Goal: Navigation & Orientation: Understand site structure

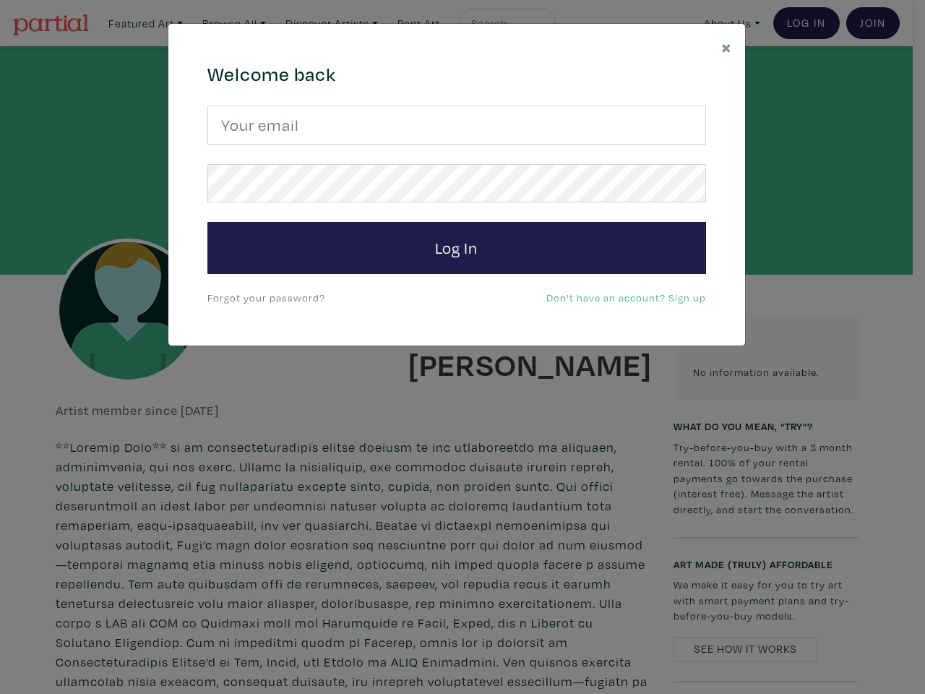
click at [463, 347] on div "× 664c6a6d6e3476504e6b79362f4172494552756f694733386b666278545363695a485979654c4…" at bounding box center [462, 347] width 925 height 694
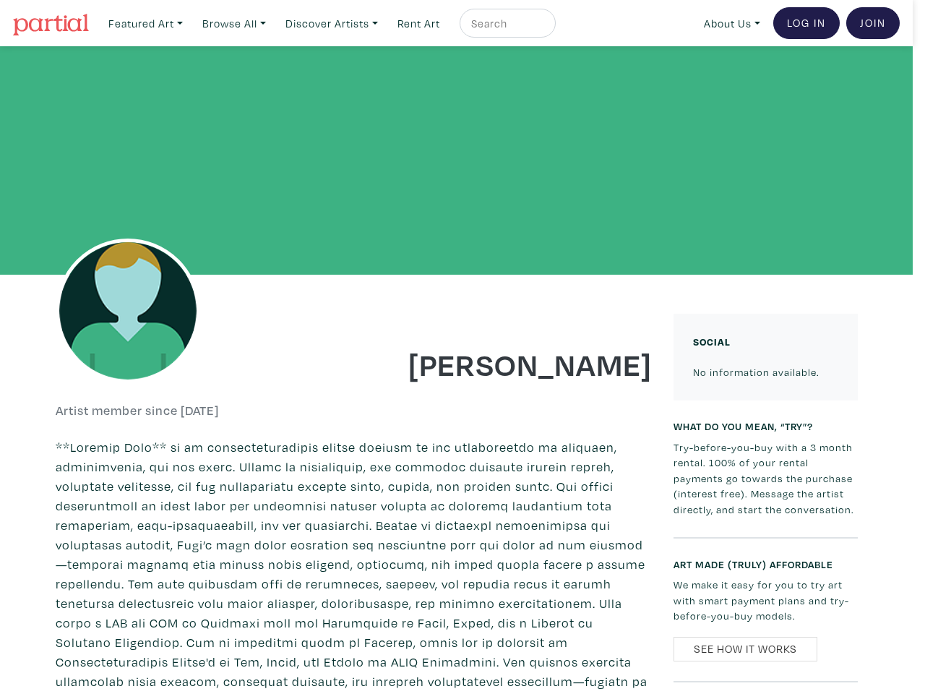
click at [457, 248] on div at bounding box center [456, 160] width 913 height 228
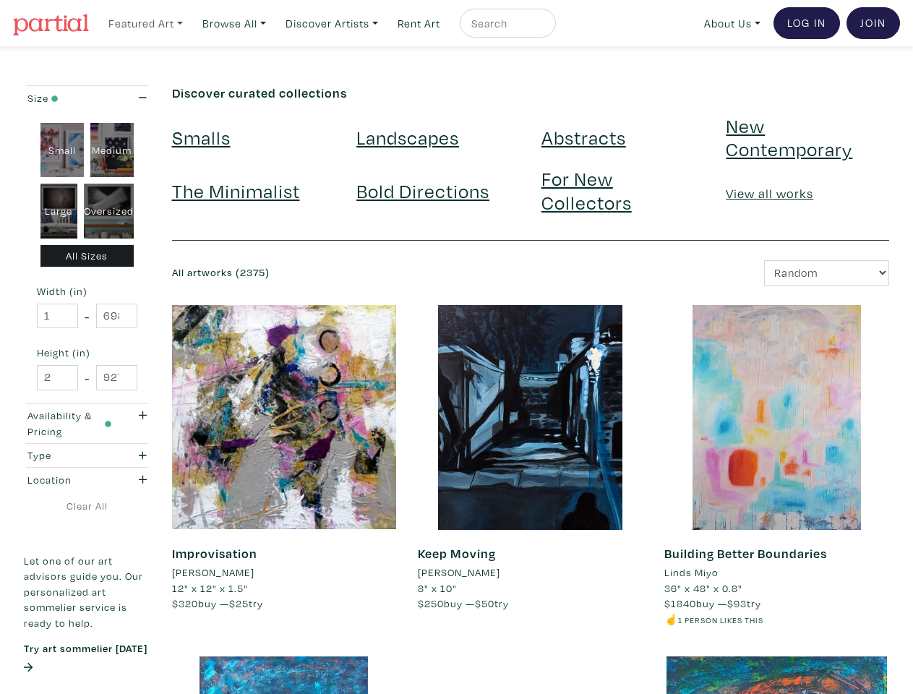
click at [147, 22] on link "Featured Art" at bounding box center [145, 24] width 87 height 30
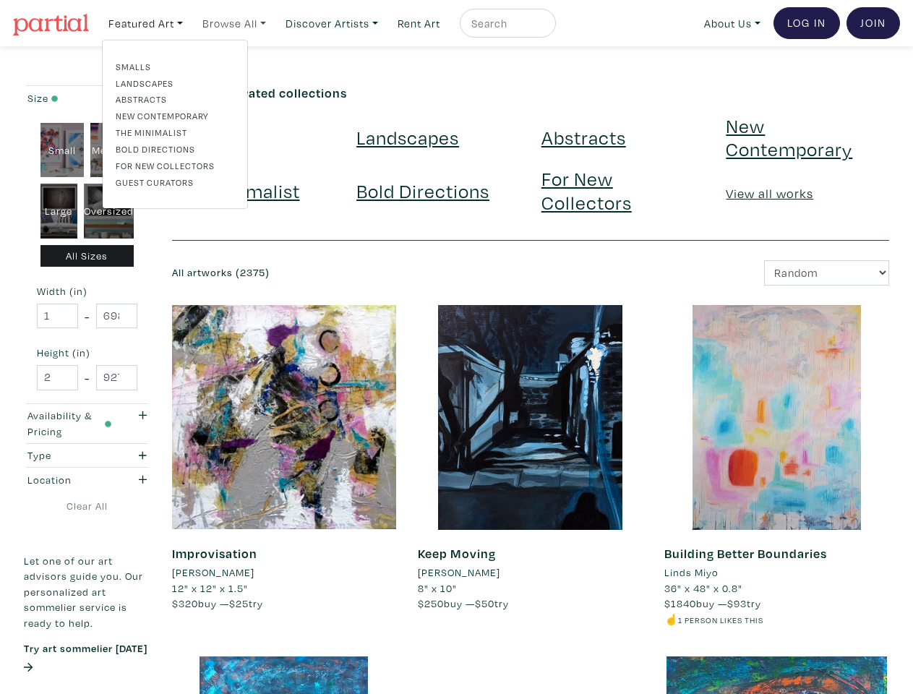
click at [239, 22] on link "Browse All" at bounding box center [234, 24] width 77 height 30
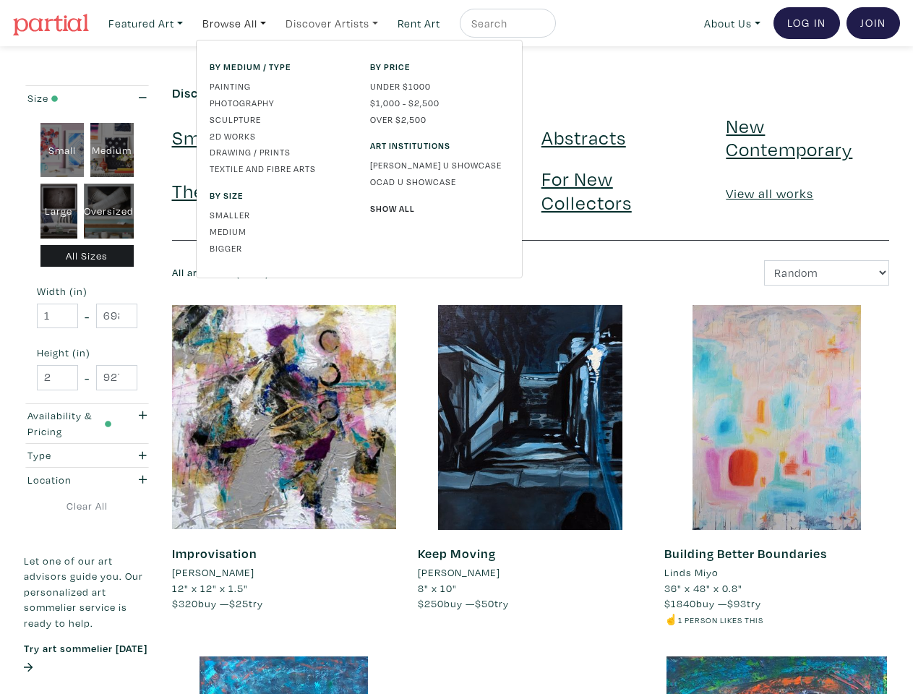
click at [339, 22] on link "Discover Artists" at bounding box center [332, 24] width 106 height 30
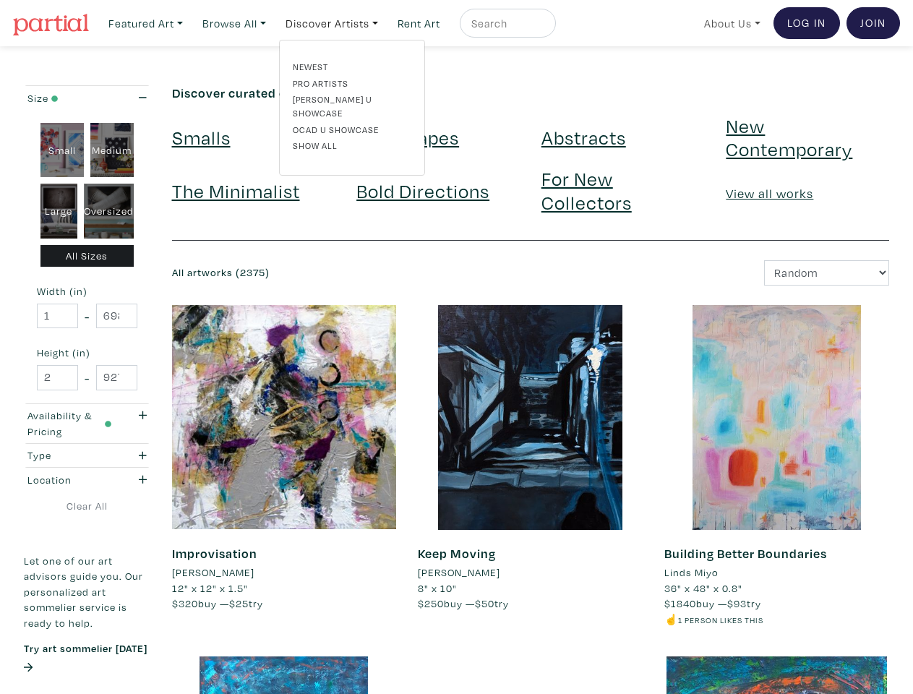
click at [729, 22] on link "About Us" at bounding box center [732, 24] width 69 height 30
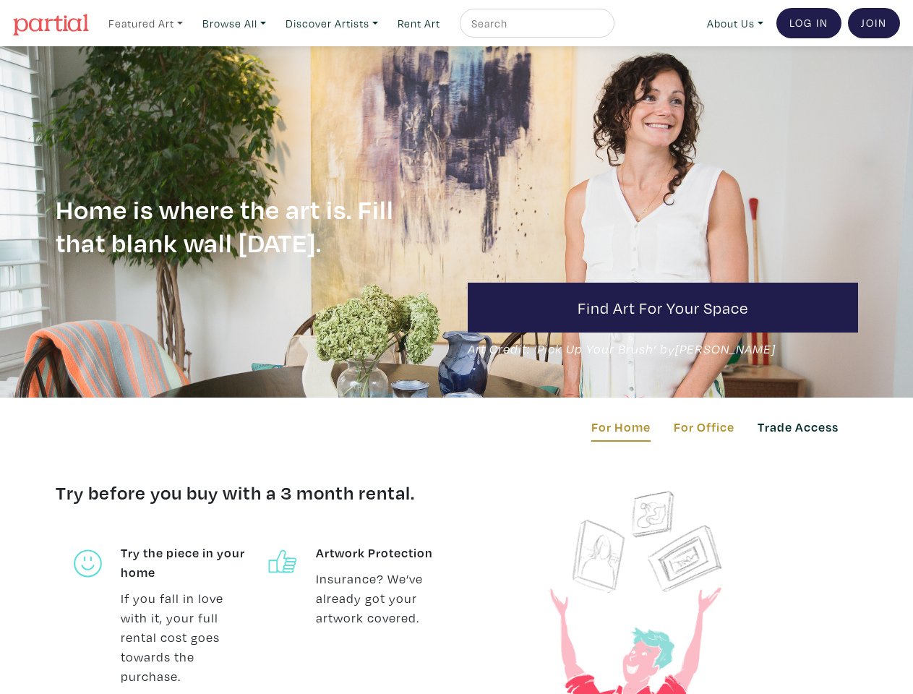
click at [147, 22] on link "Featured Art" at bounding box center [145, 24] width 87 height 30
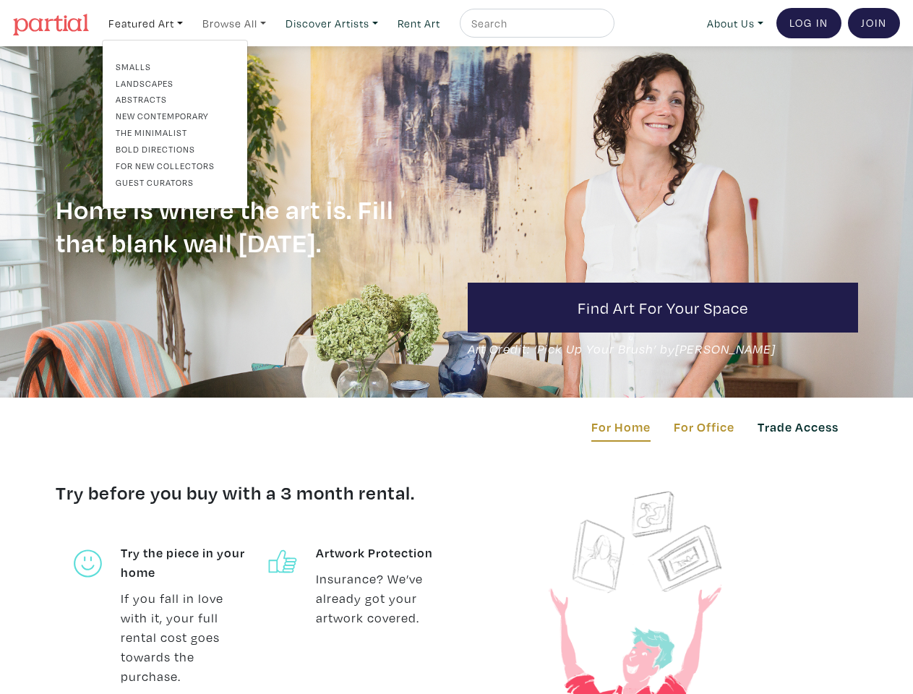
click at [239, 22] on link "Browse All" at bounding box center [234, 24] width 77 height 30
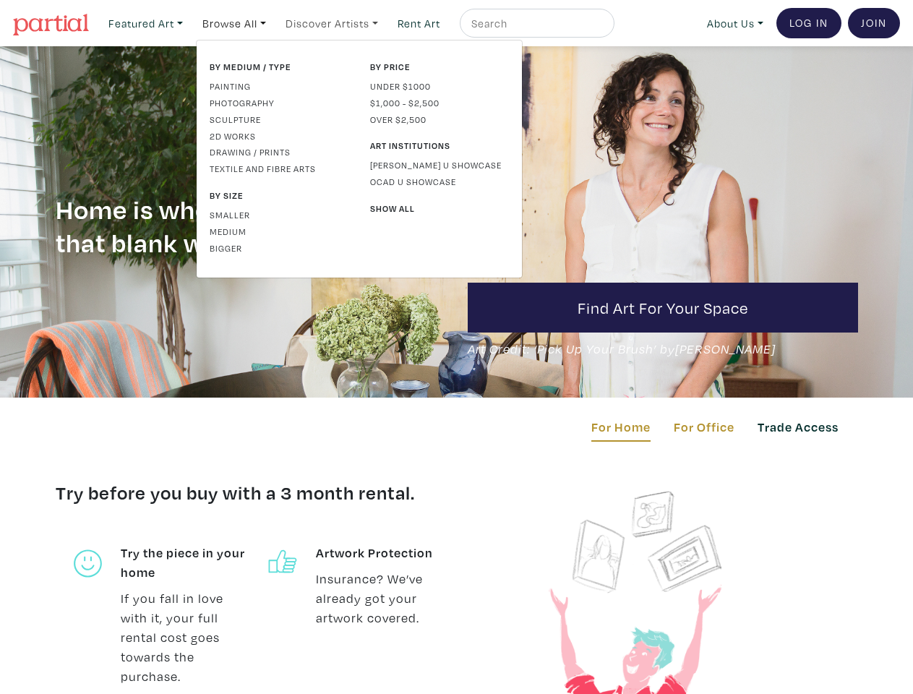
click at [339, 22] on link "Discover Artists" at bounding box center [332, 24] width 106 height 30
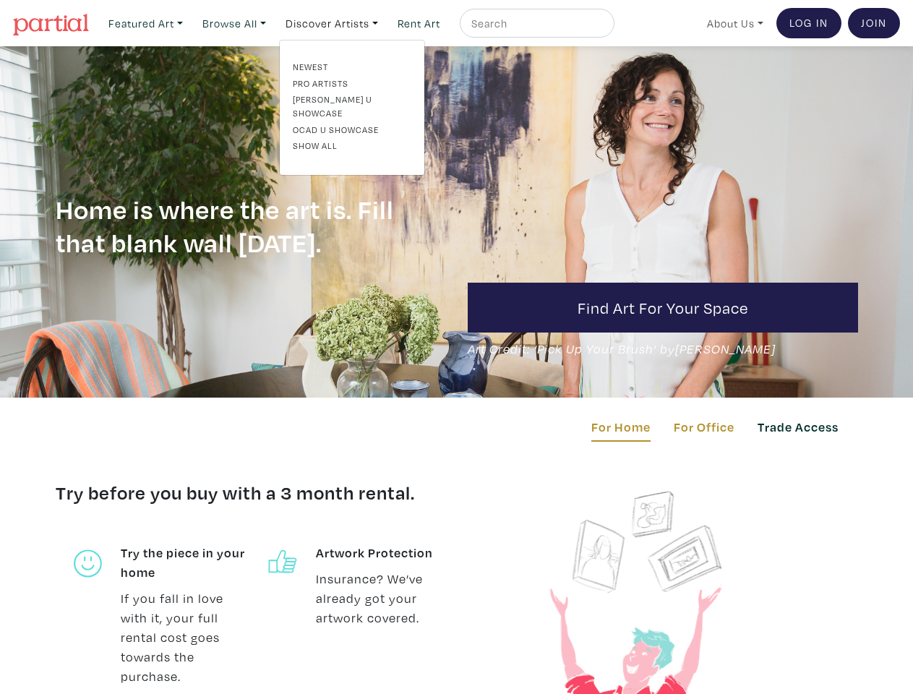
click at [732, 22] on link "About Us" at bounding box center [734, 24] width 69 height 30
